Goal: Task Accomplishment & Management: Manage account settings

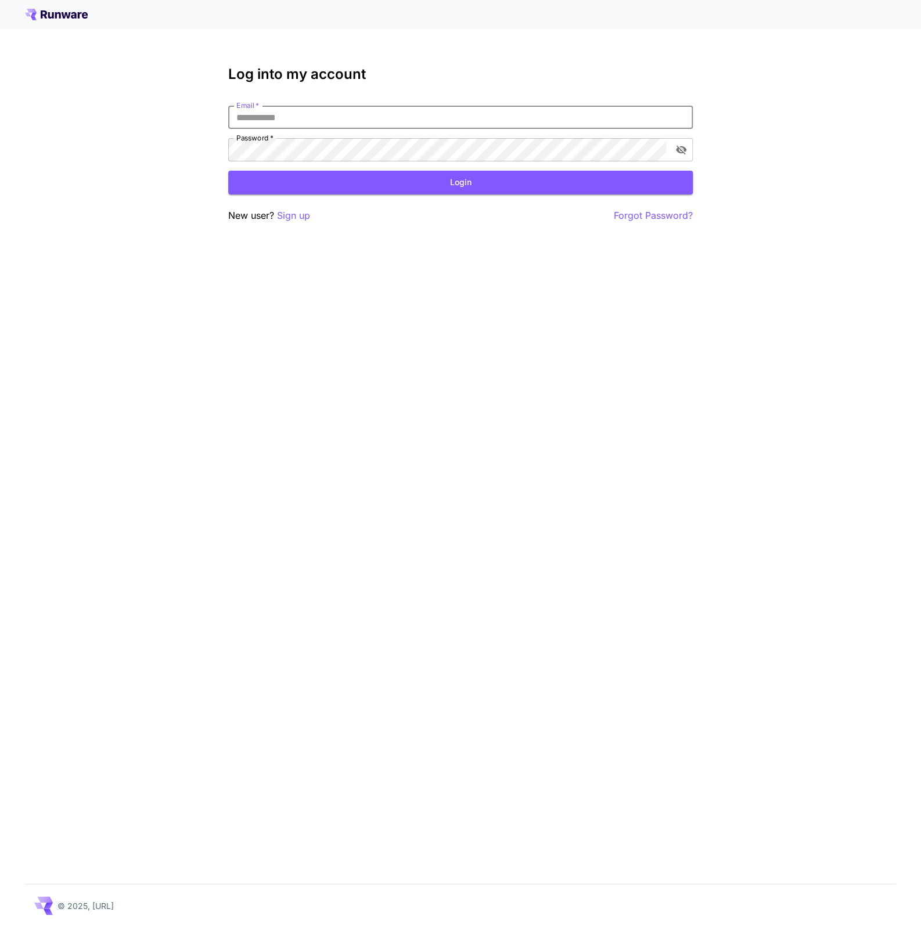
click at [480, 118] on input "Email   *" at bounding box center [460, 117] width 464 height 23
type input "**********"
click at [492, 194] on button "Login" at bounding box center [460, 183] width 464 height 24
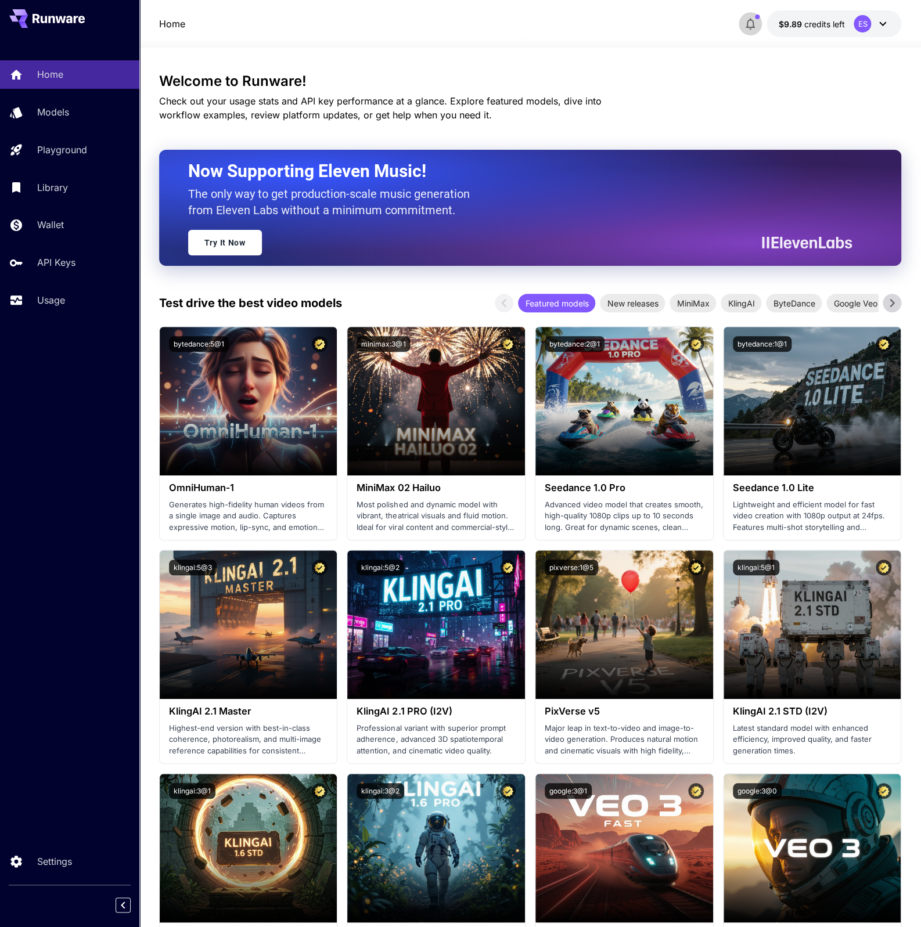
click at [749, 20] on icon "button" at bounding box center [750, 25] width 9 height 12
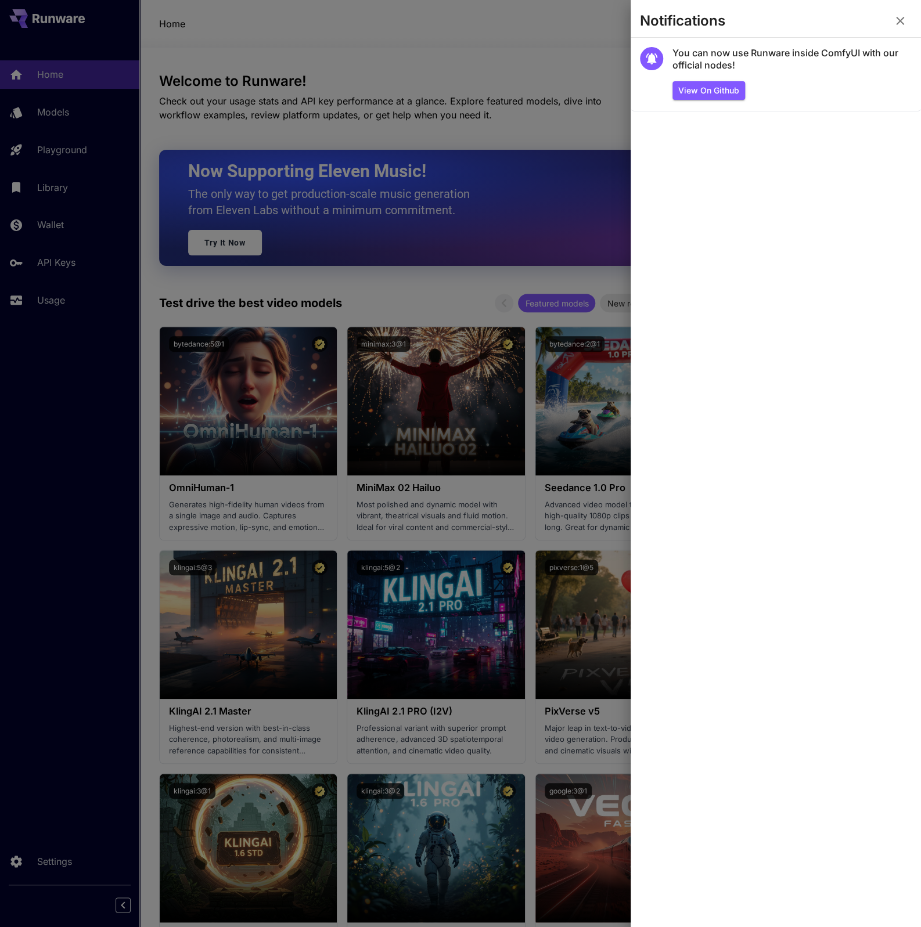
click at [276, 90] on div at bounding box center [460, 463] width 921 height 927
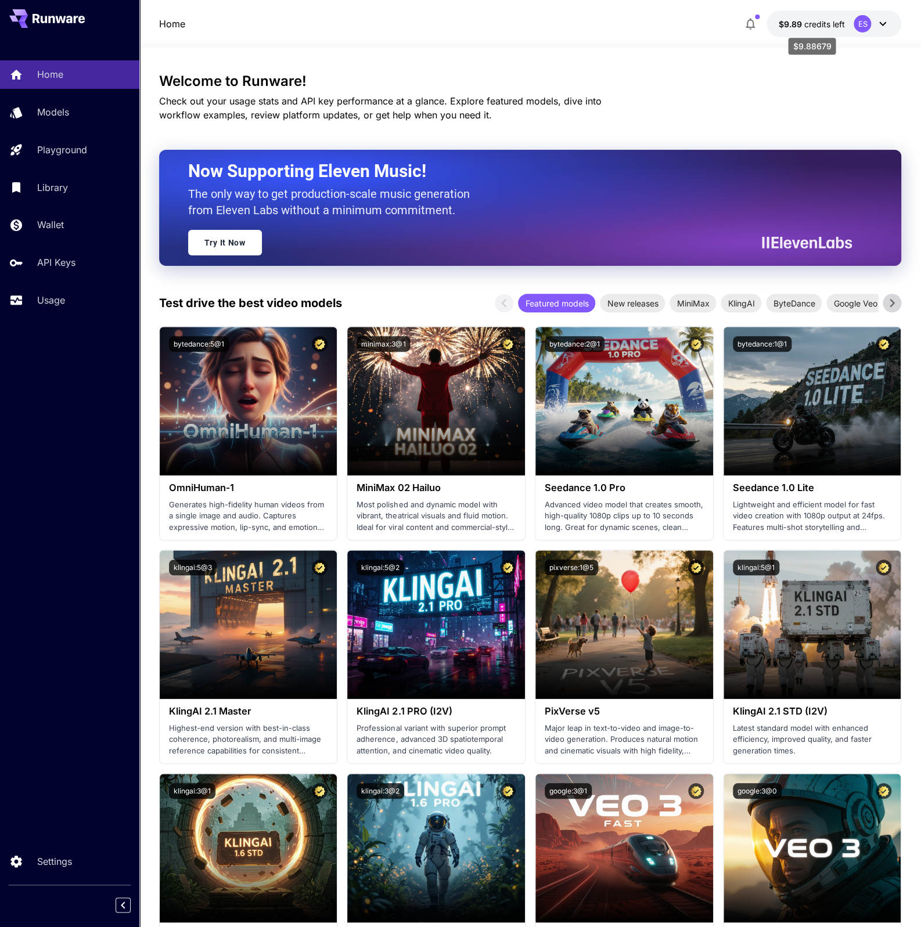
click at [833, 24] on span "credits left" at bounding box center [824, 24] width 41 height 10
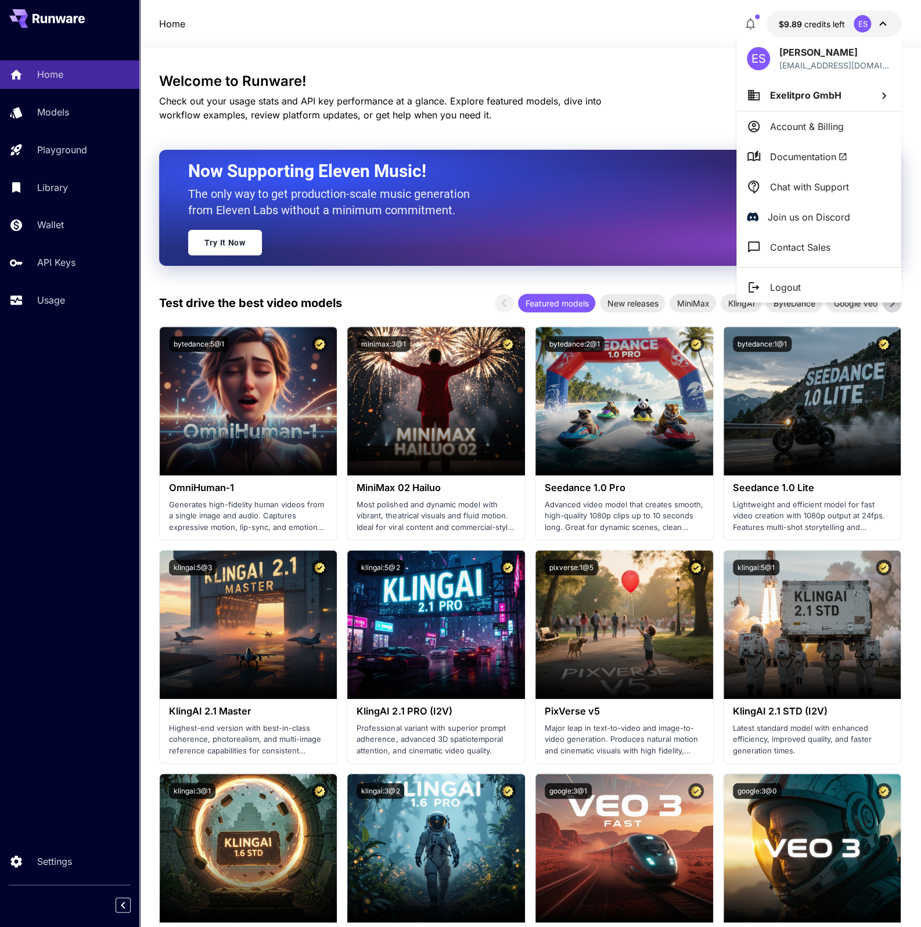
click at [754, 26] on div at bounding box center [460, 463] width 921 height 927
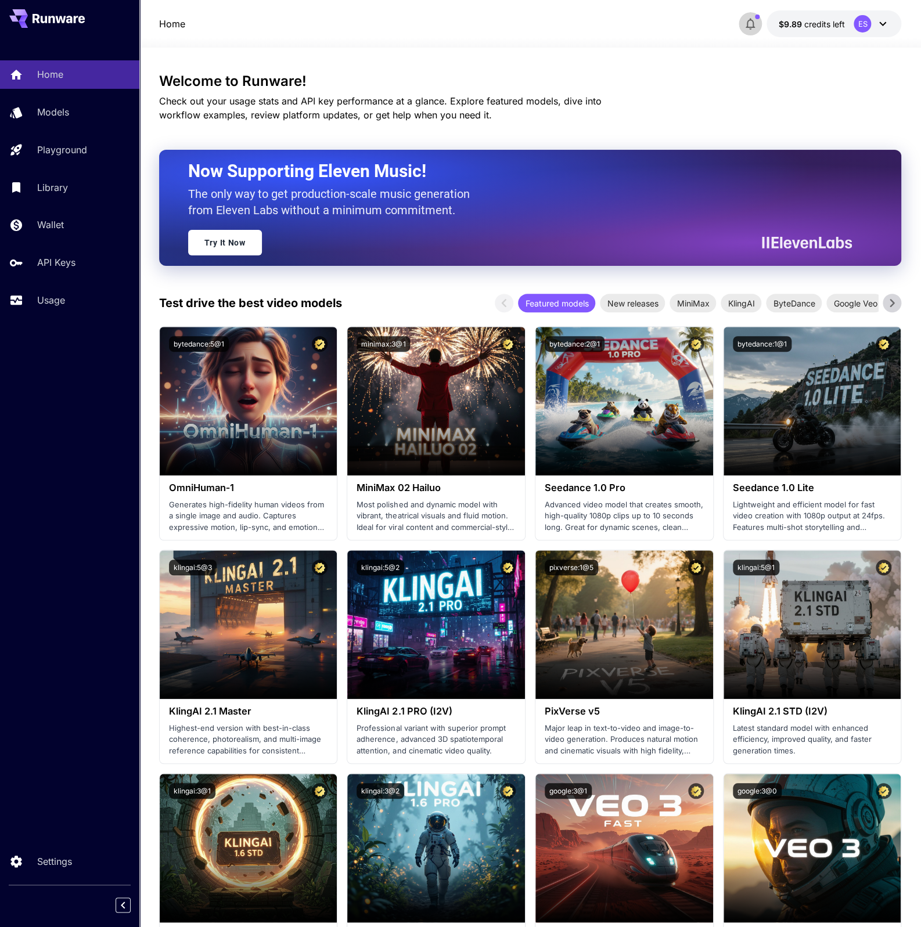
click at [754, 26] on icon "button" at bounding box center [750, 25] width 9 height 12
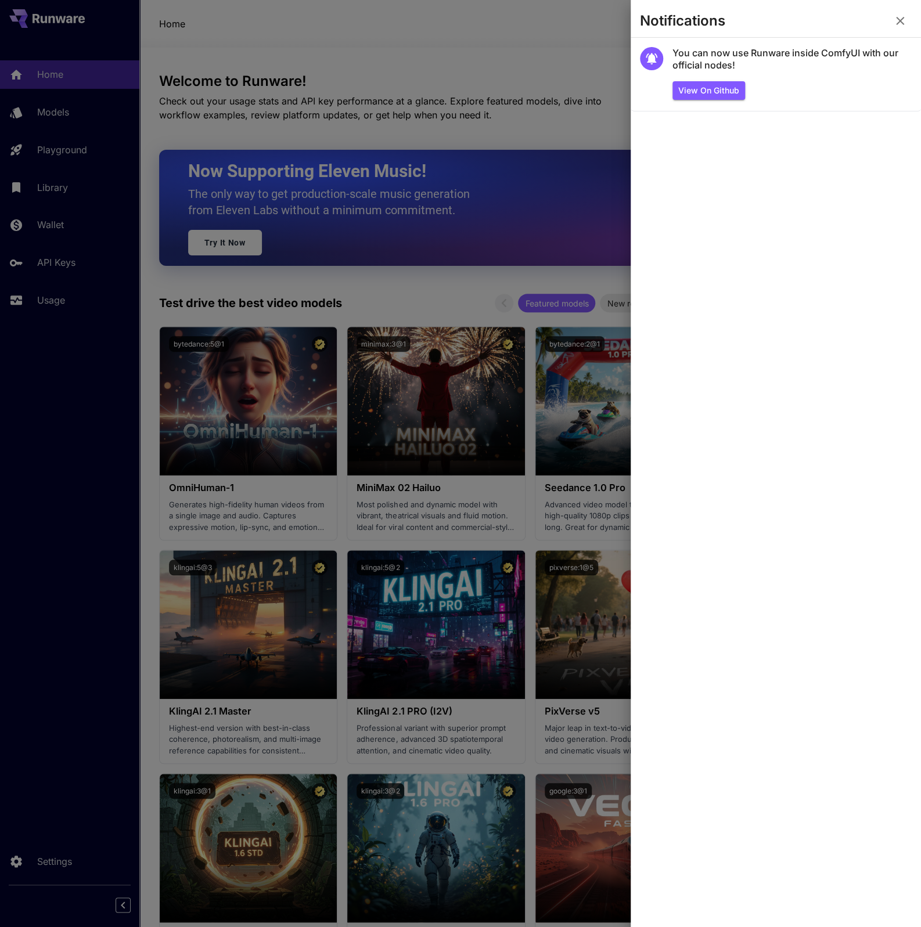
click at [525, 89] on div at bounding box center [460, 463] width 921 height 927
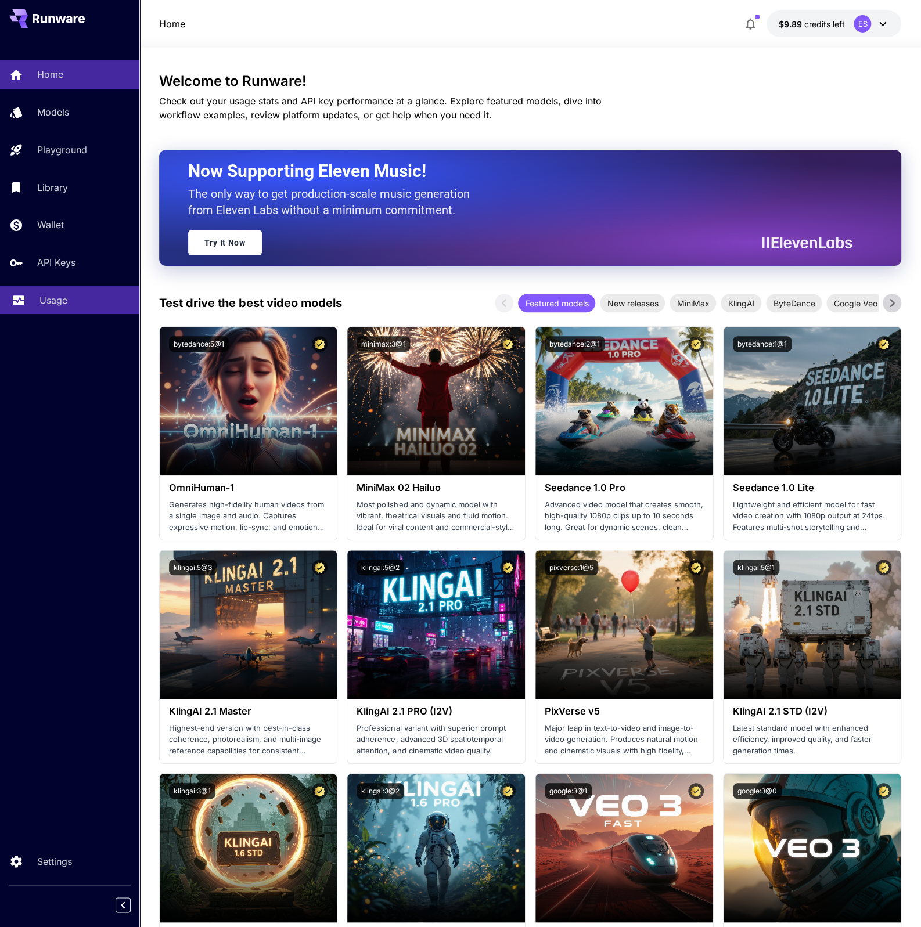
click at [70, 311] on link "Usage" at bounding box center [69, 300] width 139 height 28
